Goal: Information Seeking & Learning: Learn about a topic

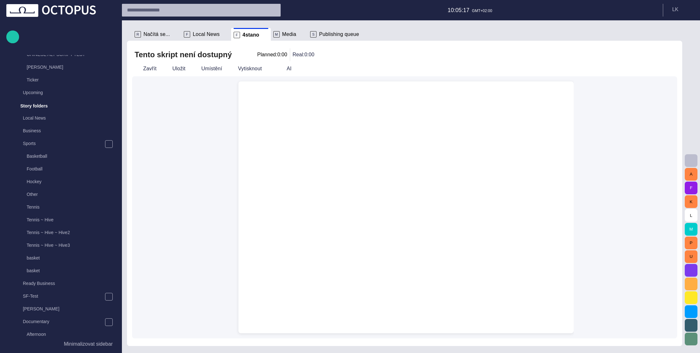
scroll to position [534, 0]
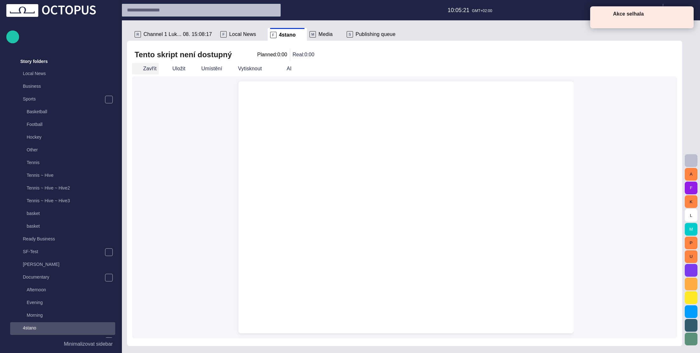
click at [149, 69] on button "Zavřít" at bounding box center [145, 68] width 27 height 11
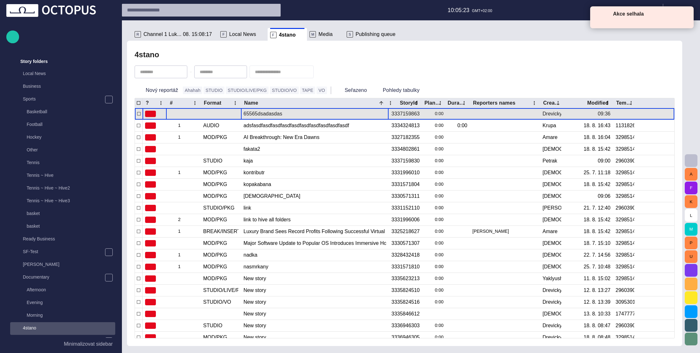
click at [310, 114] on div "65565dsadasdas" at bounding box center [315, 113] width 143 height 11
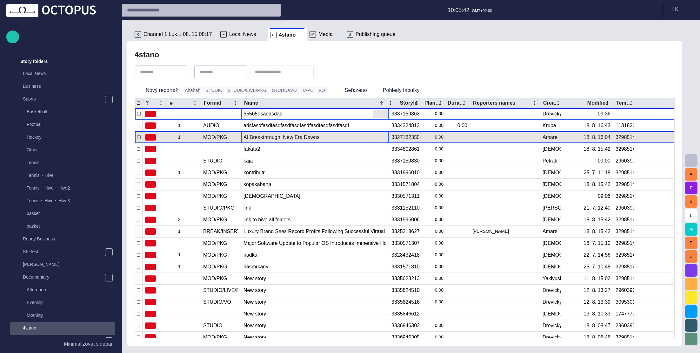
click at [317, 137] on div "AI Breakthrough: New Era Dawns" at bounding box center [315, 137] width 143 height 11
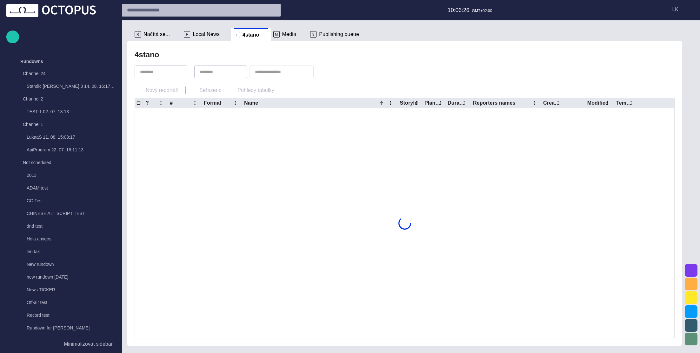
scroll to position [534, 0]
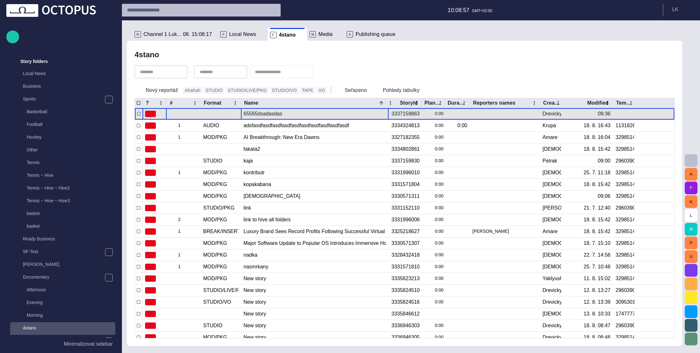
click at [336, 115] on div "65565dsadasdas" at bounding box center [315, 113] width 143 height 11
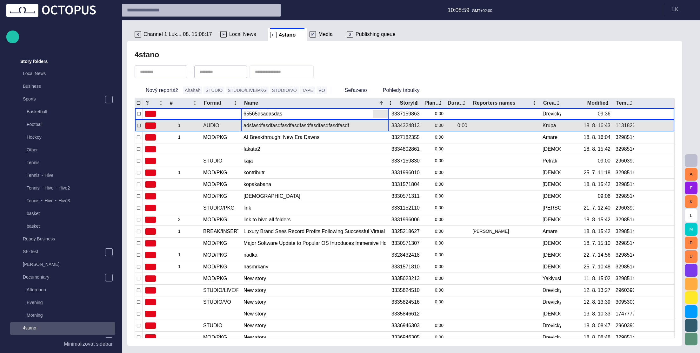
click at [323, 127] on div "adsfasdfasdfasdfasdfasdfasdfasdfasdfasdfasdf" at bounding box center [315, 125] width 143 height 11
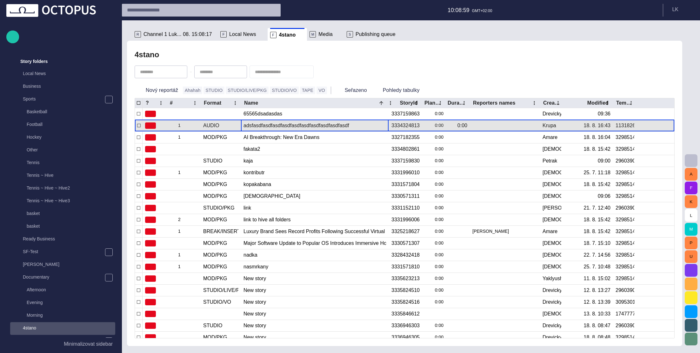
click at [323, 127] on div "adsfasdfasdfasdfasdfasdfasdfasdfasdfasdfasdf" at bounding box center [315, 125] width 143 height 11
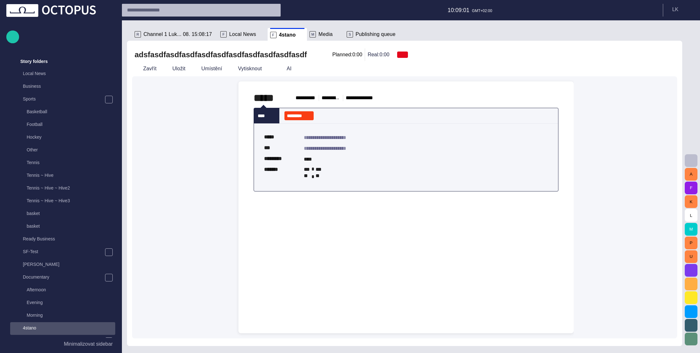
click at [284, 206] on div "﻿ ﻿ ﻿" at bounding box center [406, 206] width 305 height 30
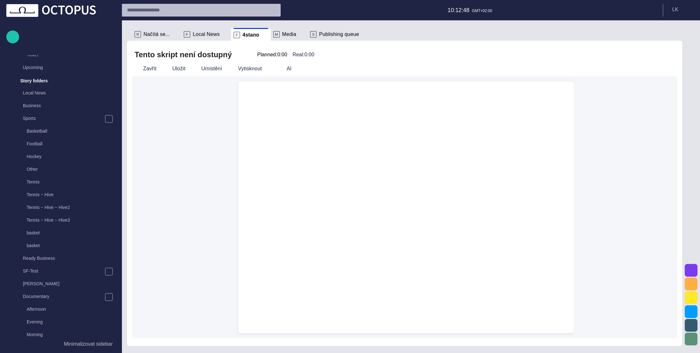
scroll to position [534, 0]
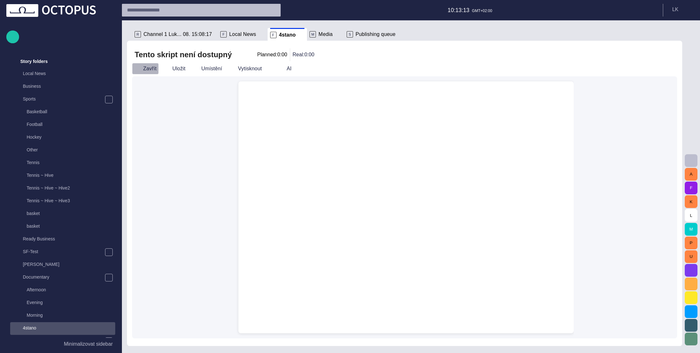
click at [144, 68] on button "Zavřít" at bounding box center [145, 68] width 27 height 11
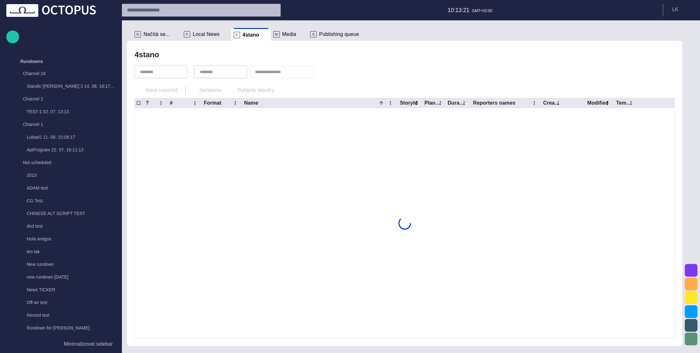
scroll to position [534, 0]
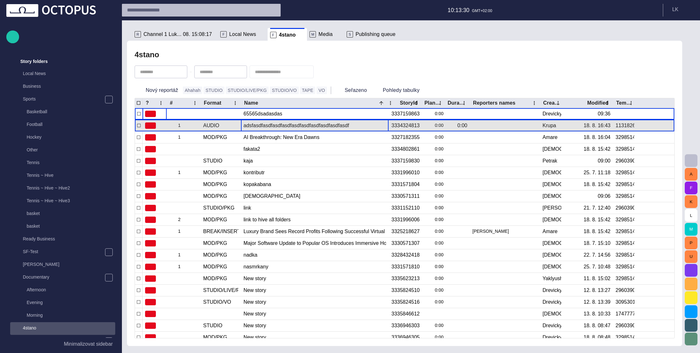
click at [334, 125] on div "adsfasdfasdfasdfasdfasdfasdfasdfasdfasdfasdf" at bounding box center [315, 125] width 143 height 11
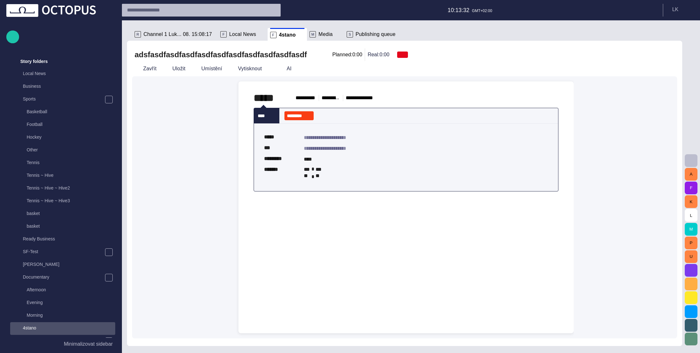
click at [325, 207] on div "﻿ ﻿ ﻿" at bounding box center [406, 206] width 305 height 30
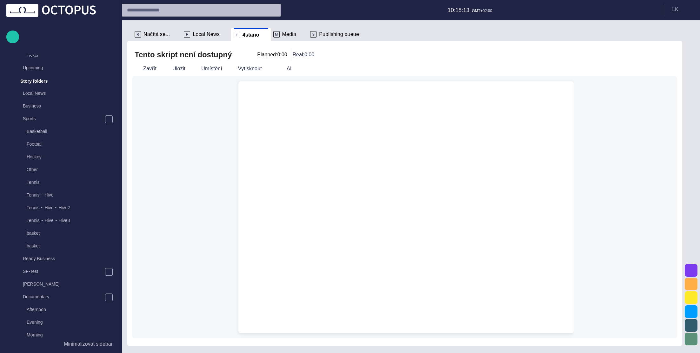
scroll to position [534, 0]
